Goal: Task Accomplishment & Management: Manage account settings

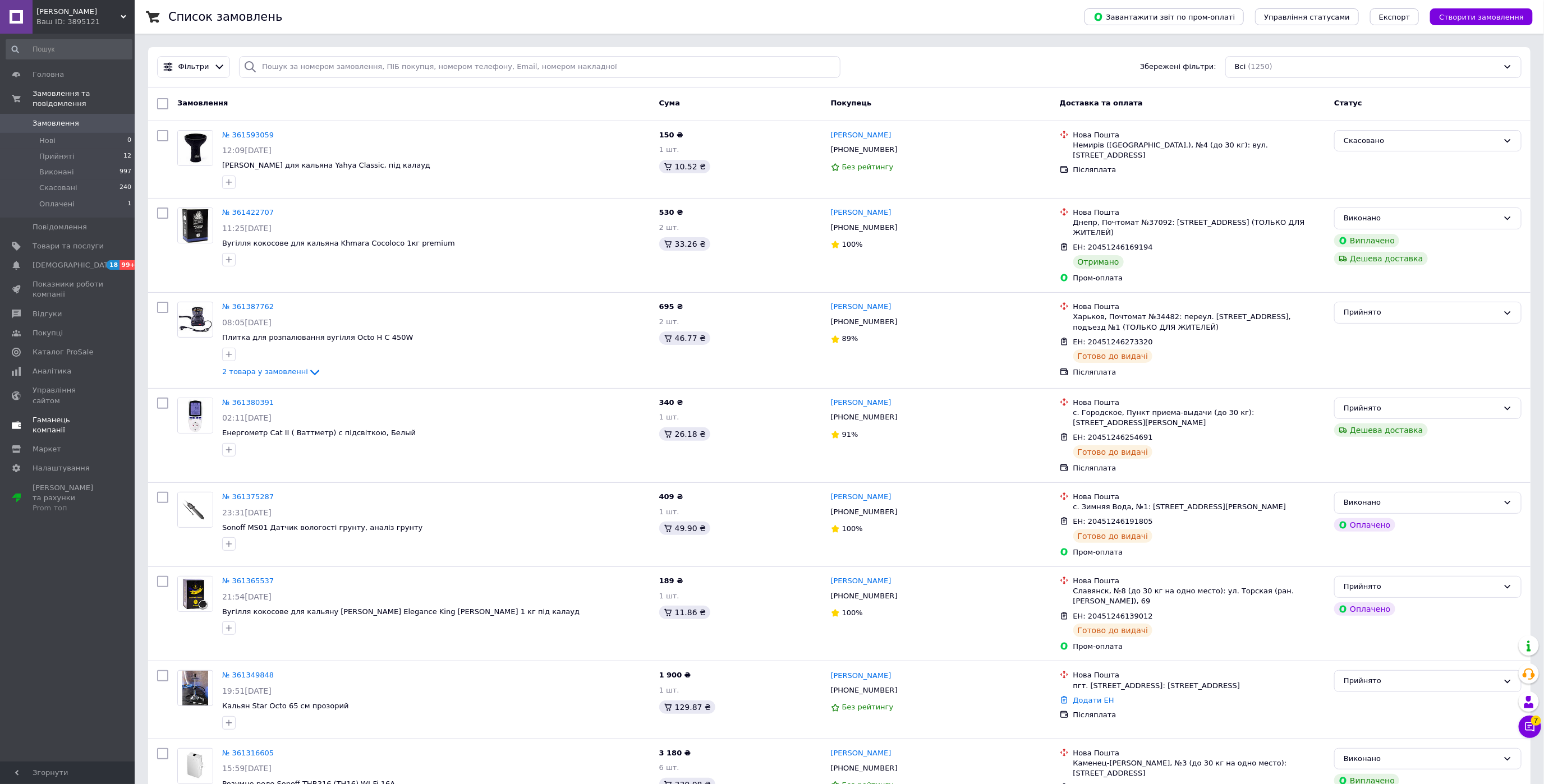
click at [53, 415] on span "Гаманець компанії" at bounding box center [68, 424] width 71 height 21
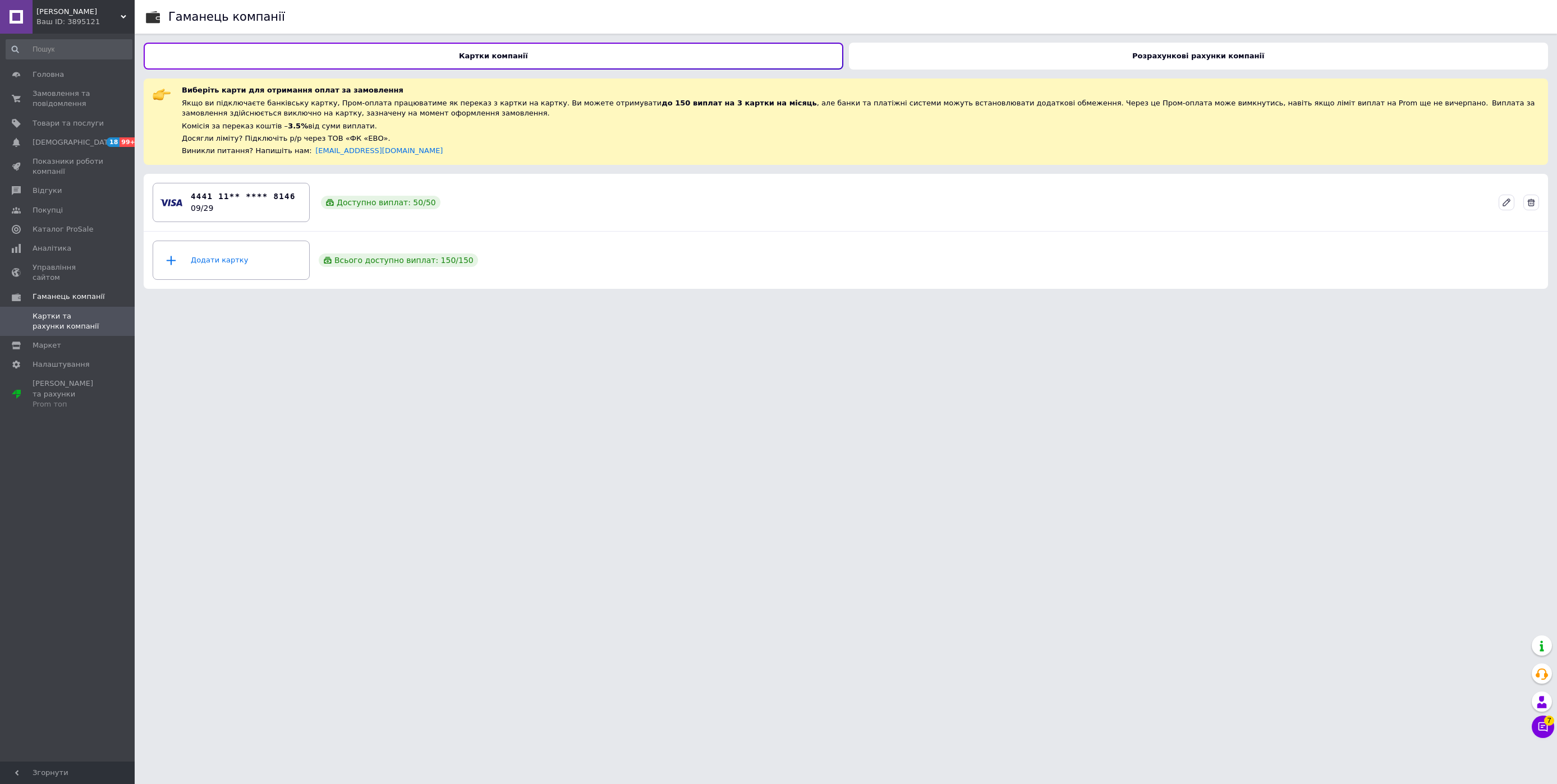
click at [904, 56] on div "Розрахункові рахунки компанії" at bounding box center [1199, 56] width 700 height 27
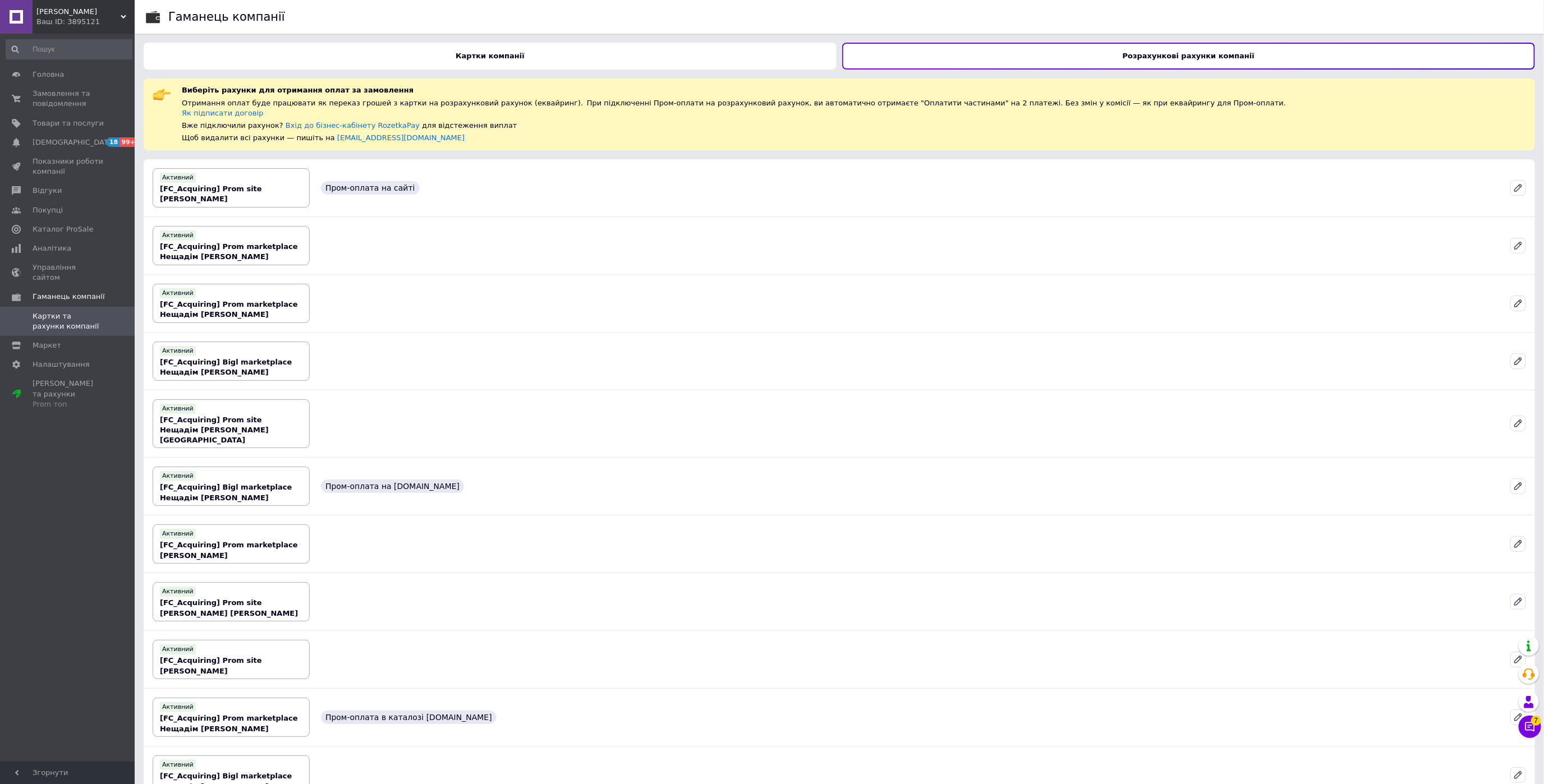
click at [88, 360] on span "Налаштування" at bounding box center [68, 364] width 71 height 10
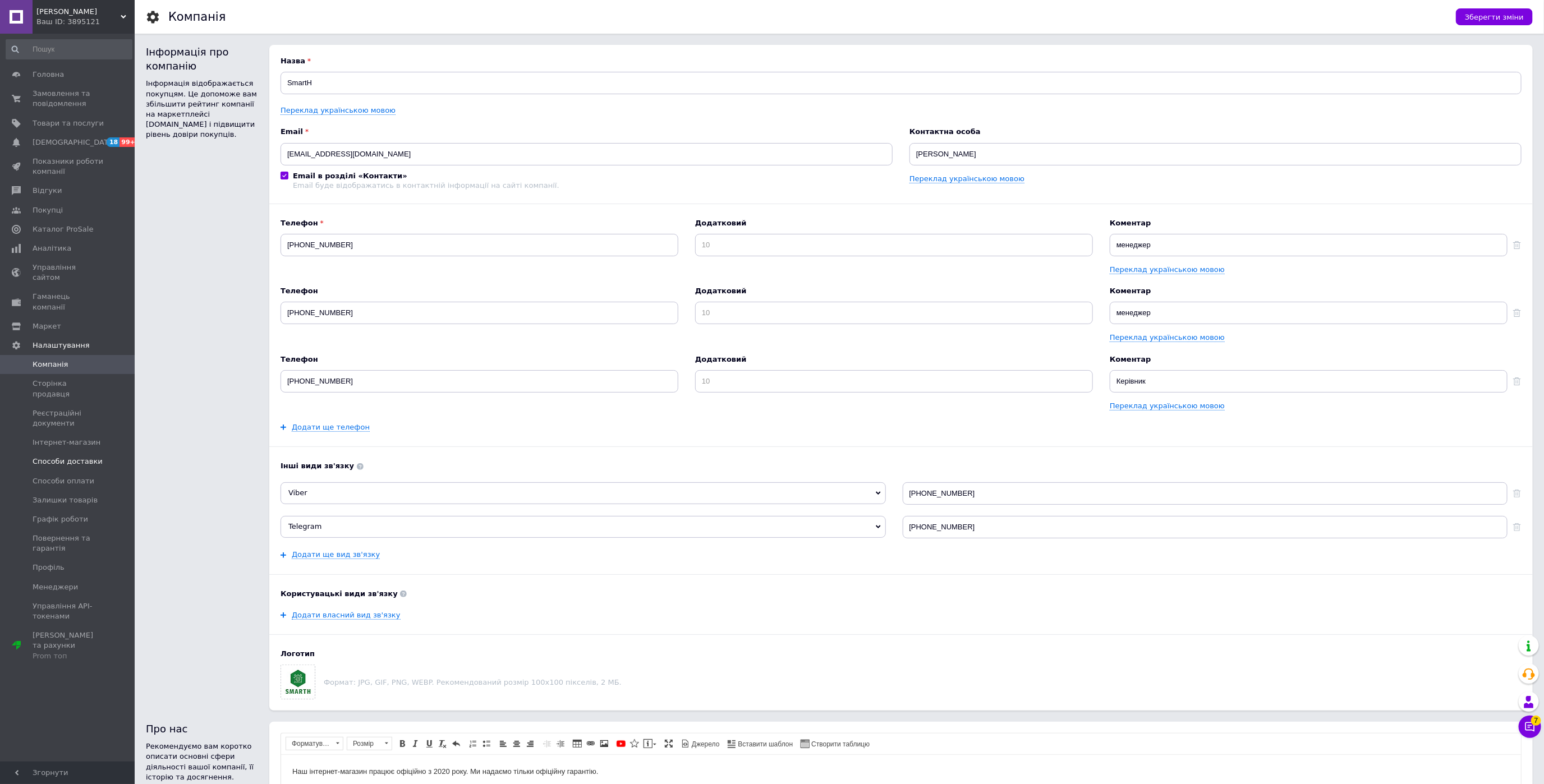
click at [93, 456] on span "Способи доставки" at bounding box center [67, 461] width 70 height 10
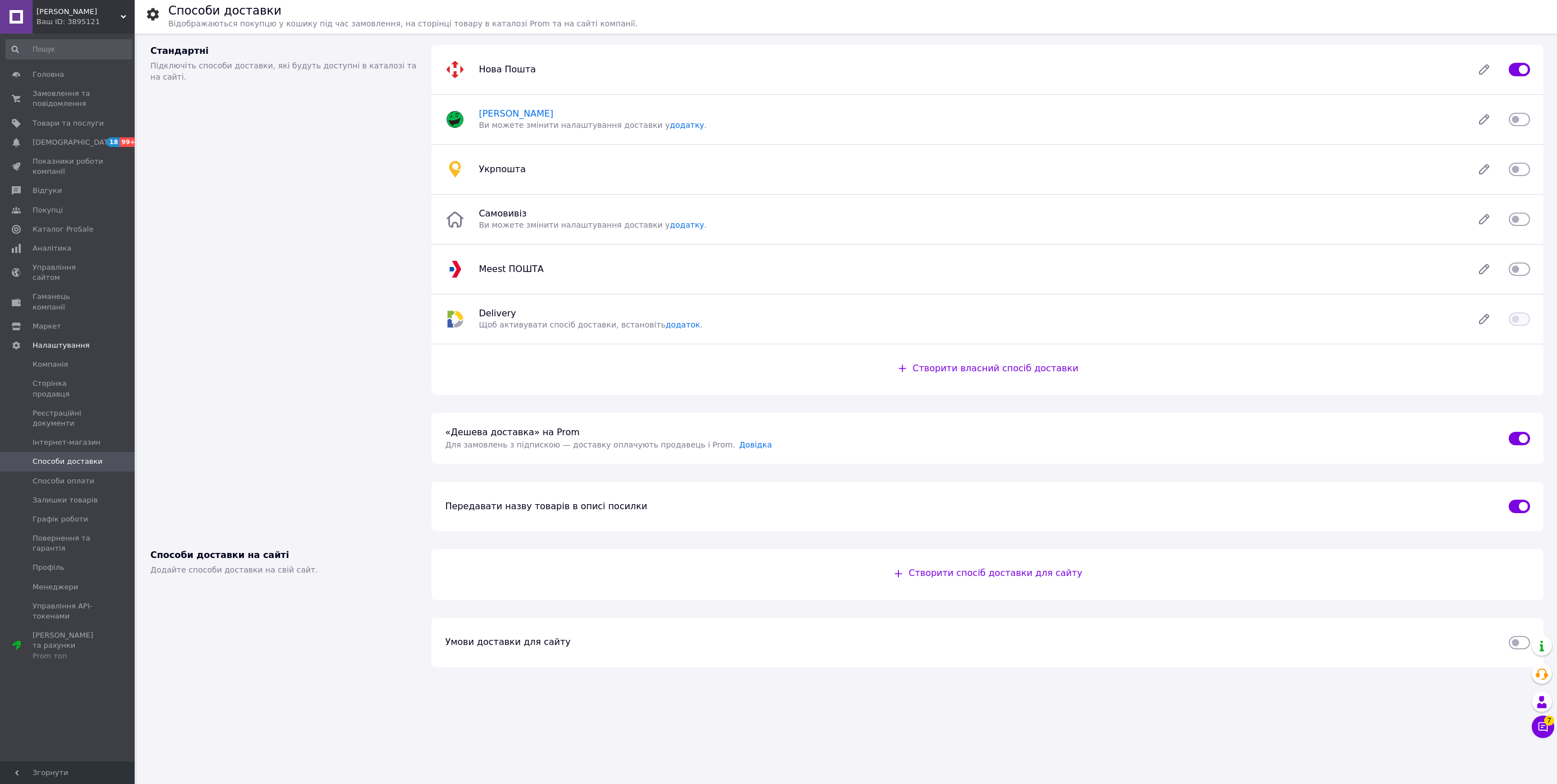
click at [519, 114] on span "[PERSON_NAME]" at bounding box center [516, 113] width 75 height 11
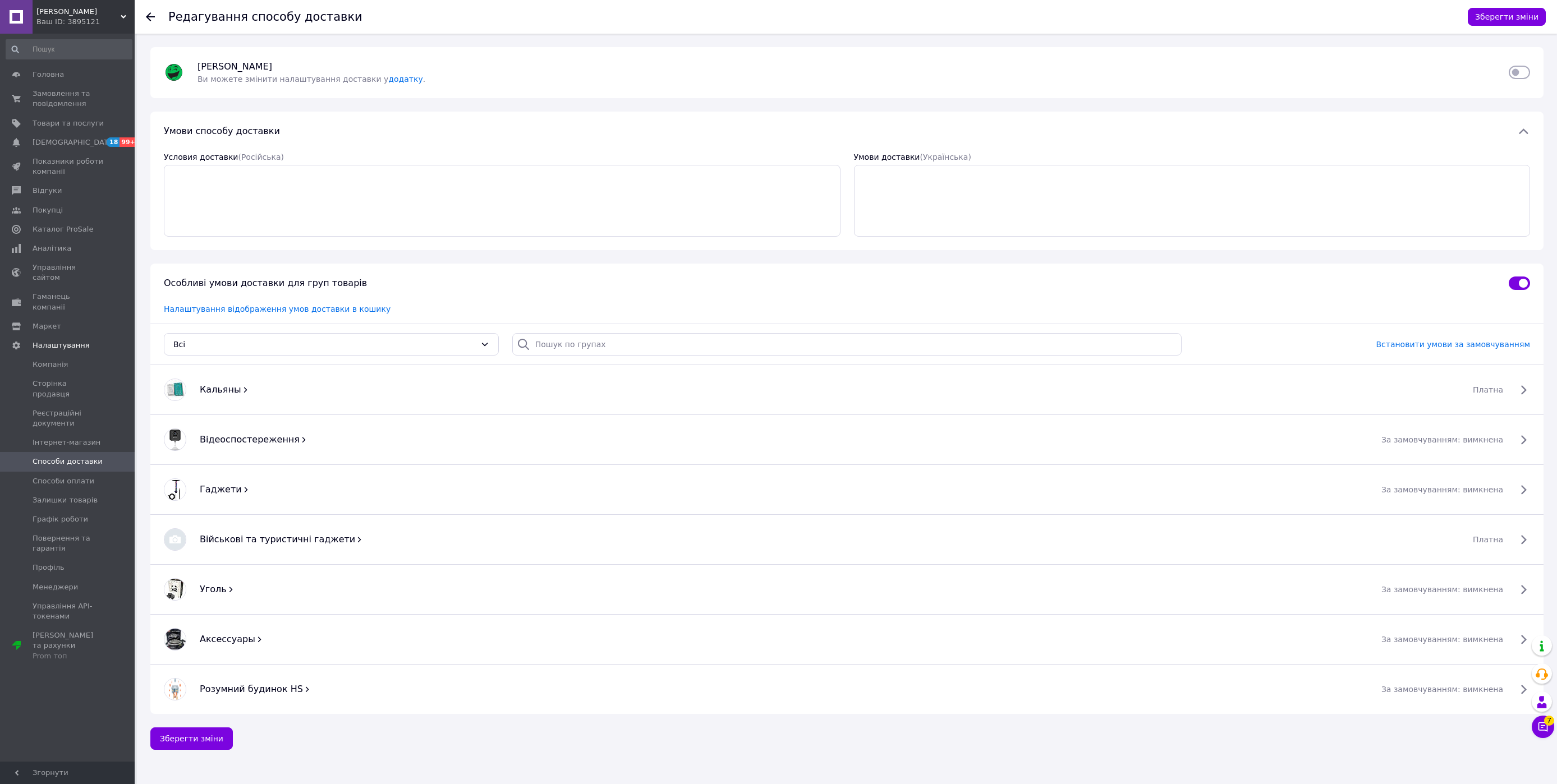
drag, startPoint x: 243, startPoint y: 63, endPoint x: 250, endPoint y: 65, distance: 7.3
click at [241, 61] on span "[PERSON_NAME]" at bounding box center [237, 66] width 79 height 11
click at [388, 83] on link "додатку" at bounding box center [406, 79] width 34 height 9
click at [1525, 73] on input "checkbox" at bounding box center [1519, 72] width 21 height 11
checkbox input "true"
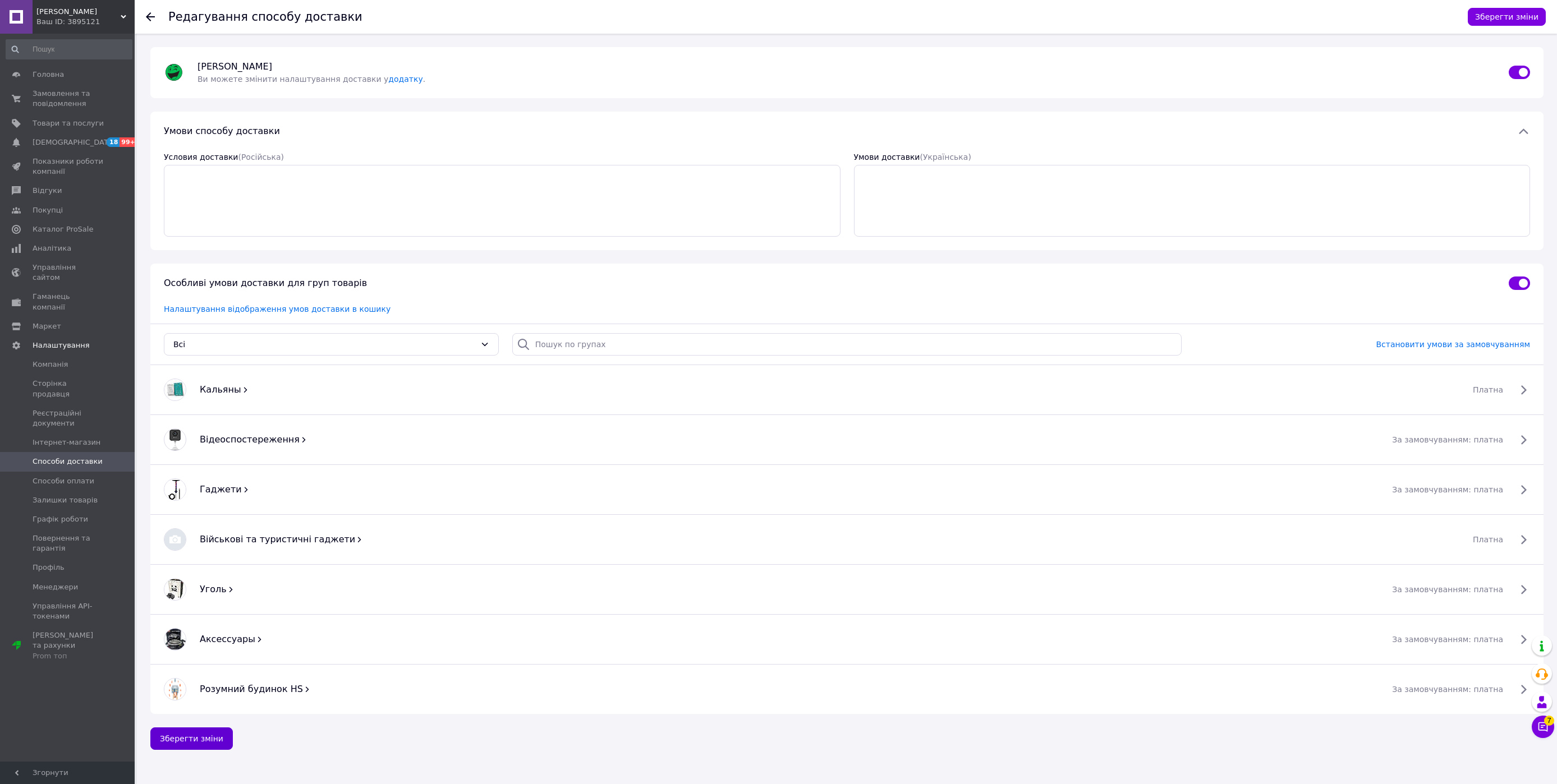
click at [186, 739] on button "Зберегти зміни" at bounding box center [191, 738] width 82 height 22
click at [78, 7] on span "[PERSON_NAME]" at bounding box center [78, 11] width 84 height 10
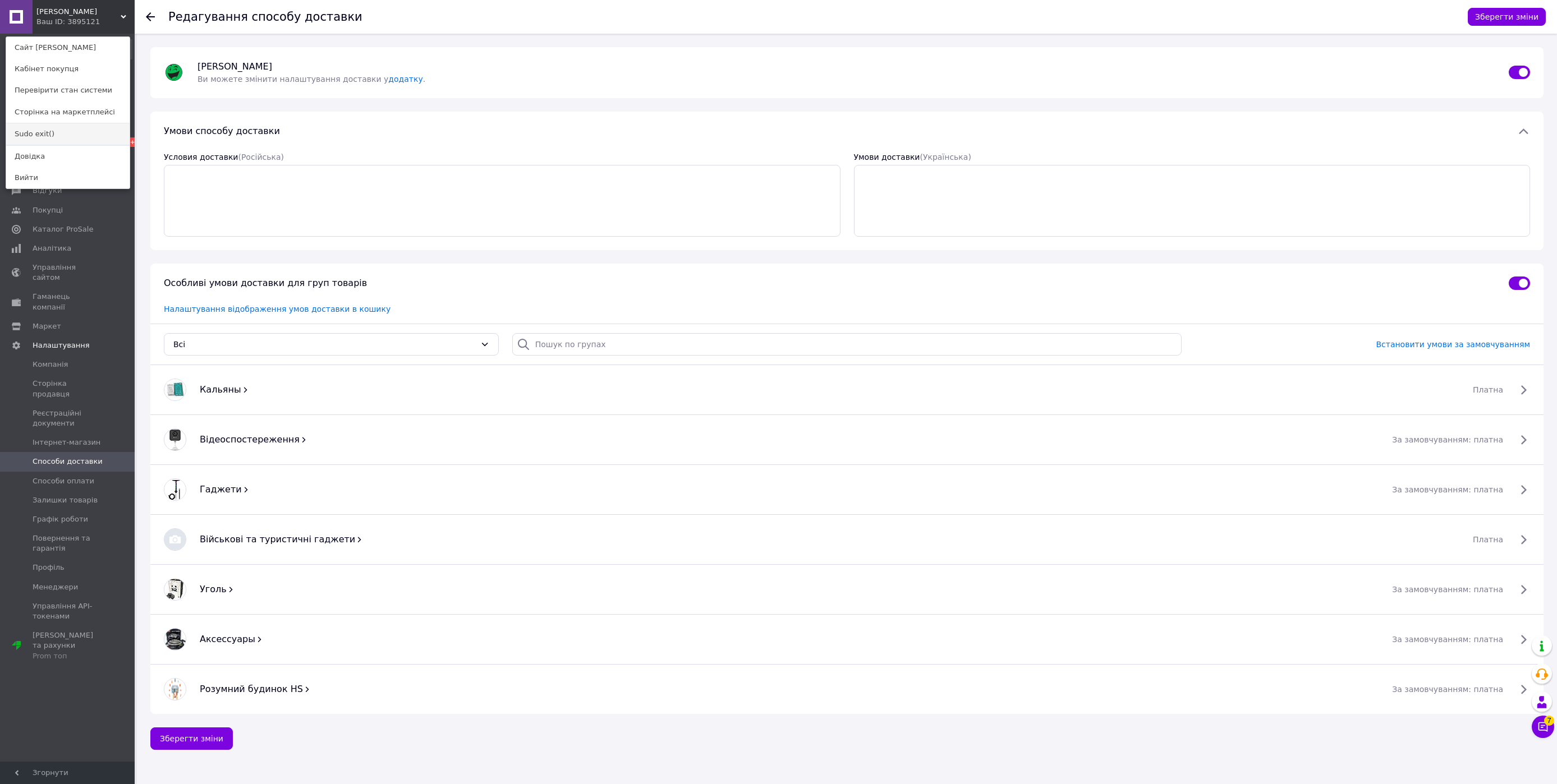
click at [56, 128] on link "Sudo exit()" at bounding box center [68, 134] width 123 height 21
